Goal: Task Accomplishment & Management: Manage account settings

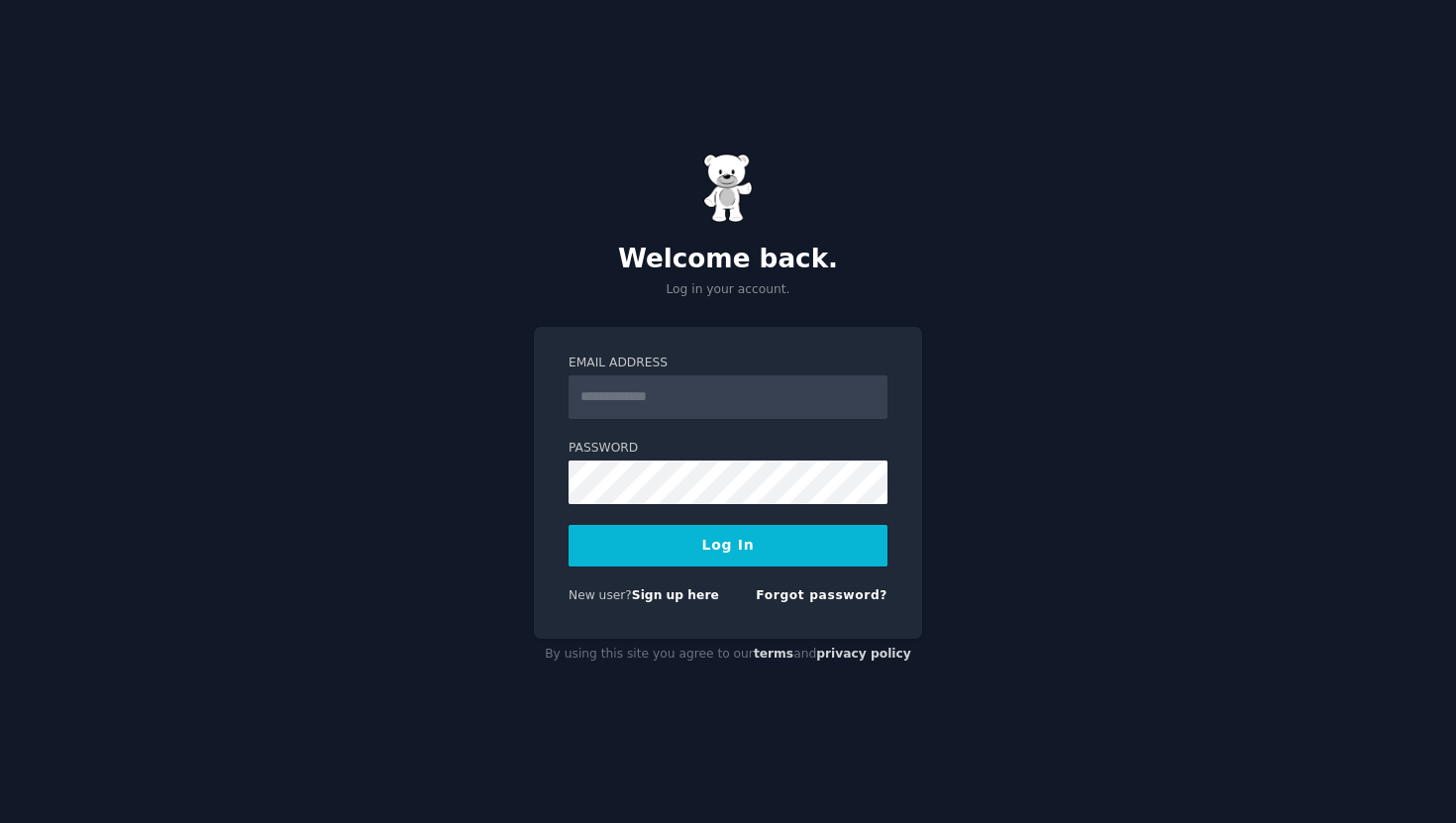
click at [680, 408] on input "Email Address" at bounding box center [728, 398] width 319 height 44
type input "**********"
click at [568, 525] on button "Log In" at bounding box center [728, 546] width 319 height 42
